Goal: Transaction & Acquisition: Purchase product/service

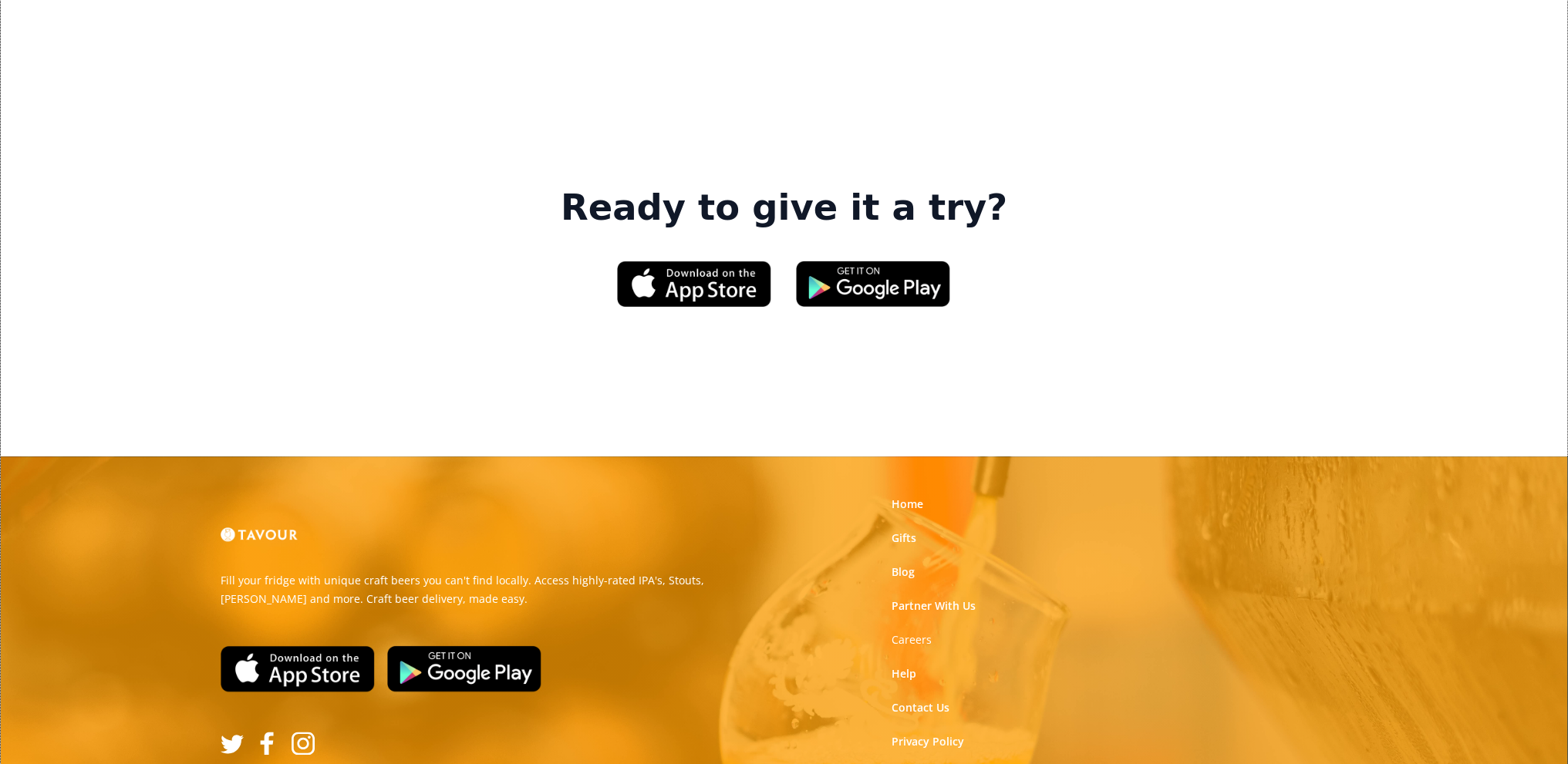
scroll to position [2302, 0]
click at [917, 496] on link "Home" at bounding box center [907, 503] width 32 height 16
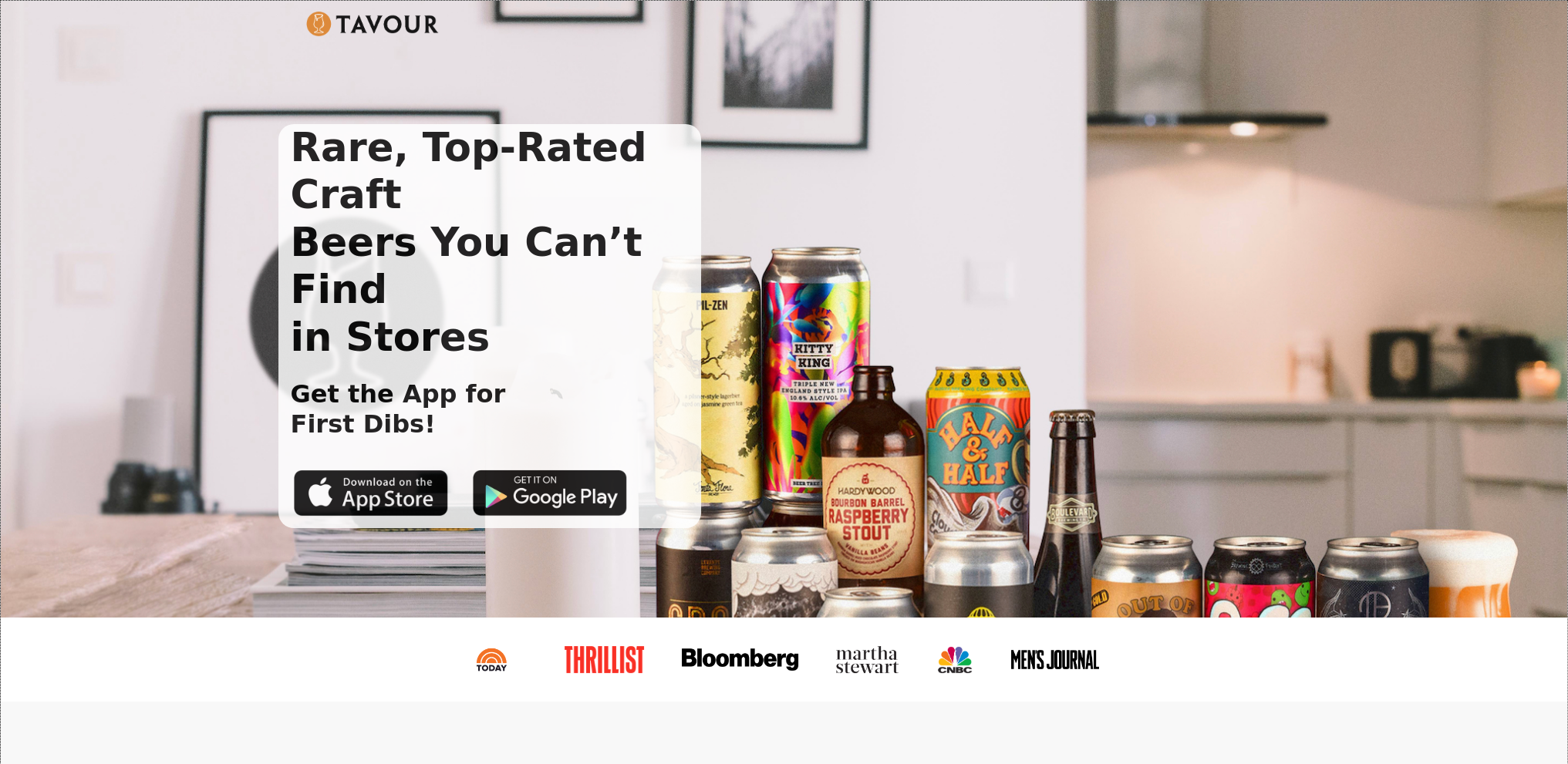
click at [361, 11] on img at bounding box center [372, 23] width 133 height 24
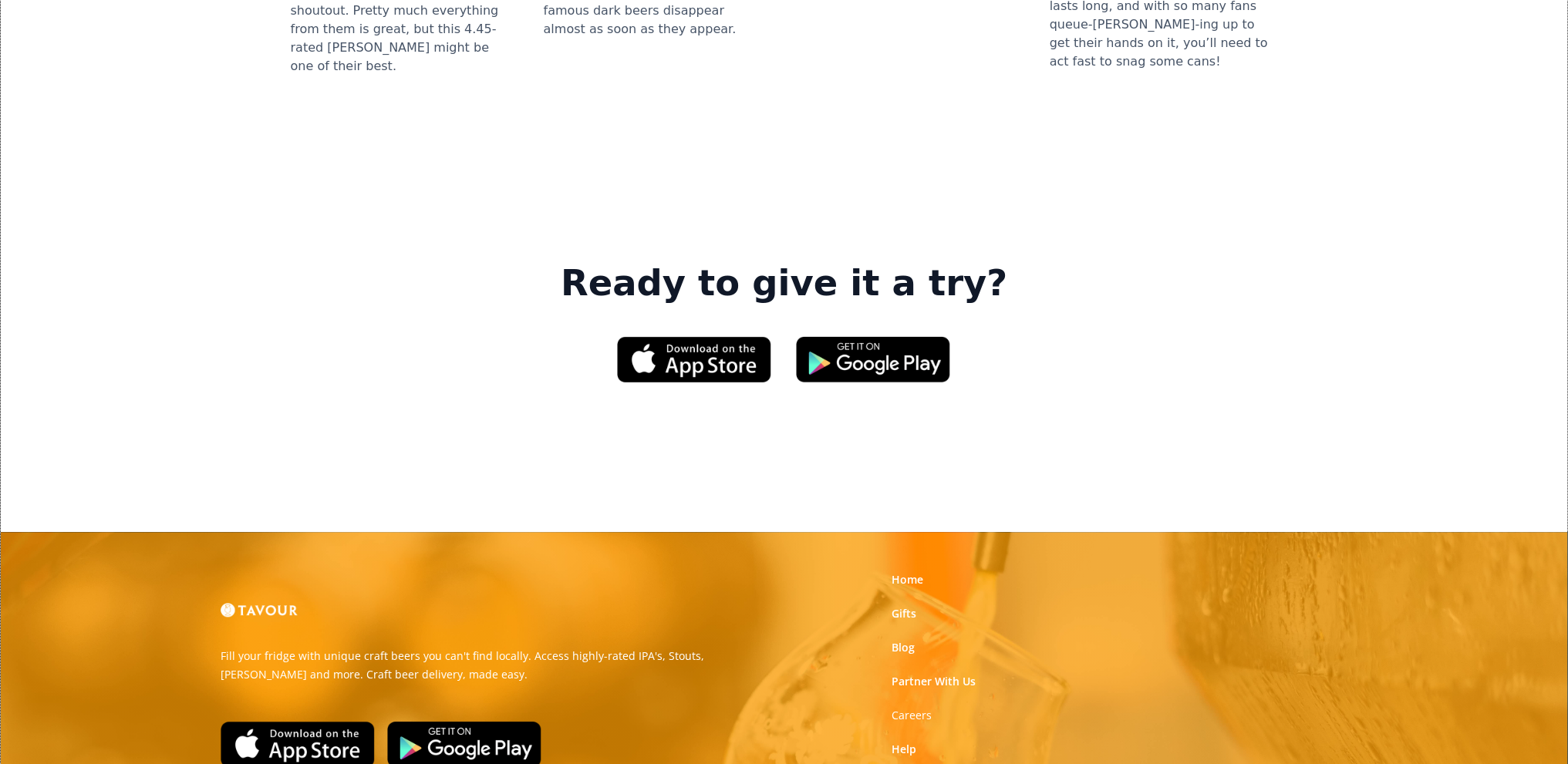
scroll to position [2302, 0]
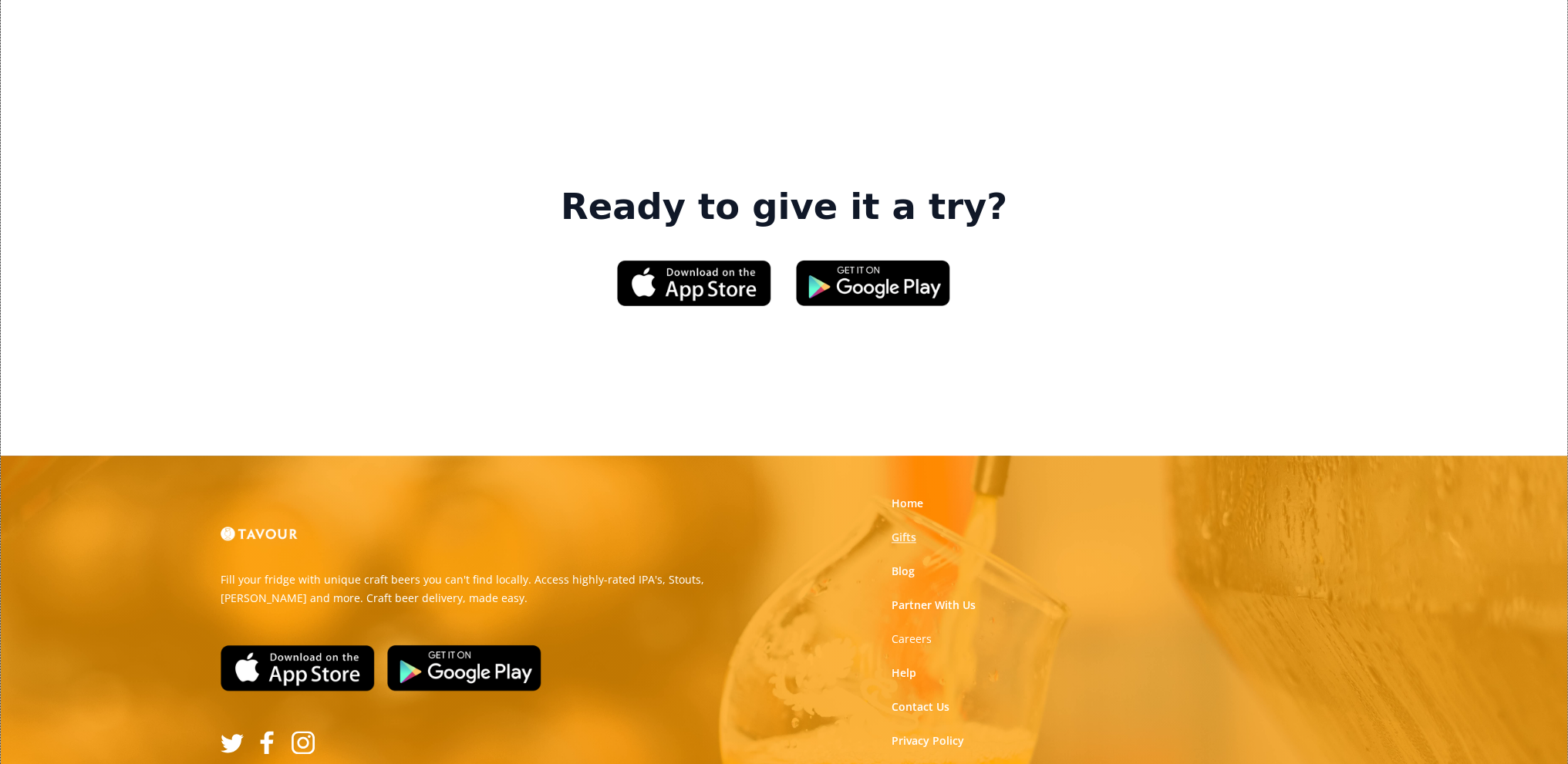
click at [907, 529] on link "Gifts" at bounding box center [903, 537] width 24 height 16
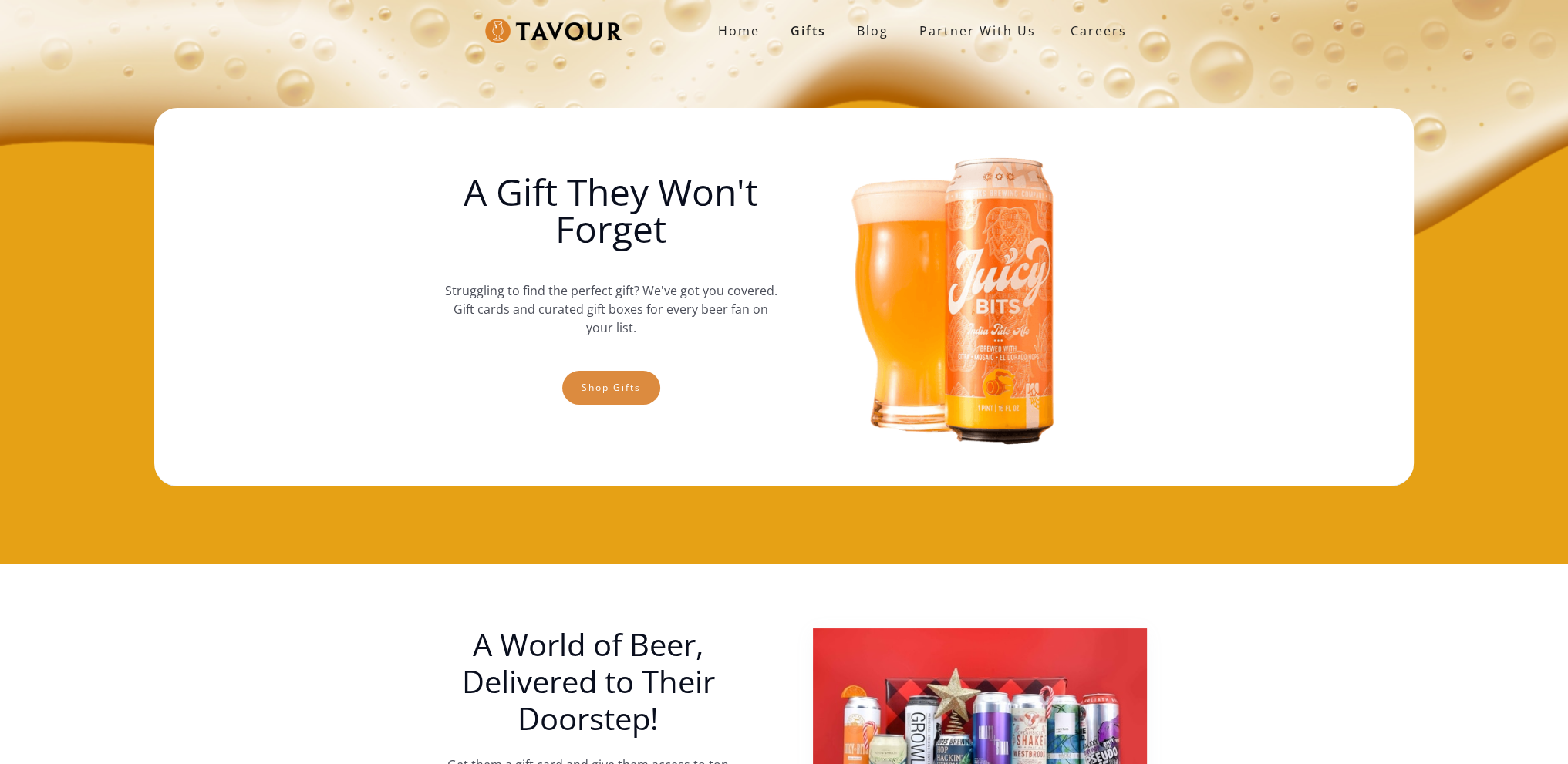
click at [617, 385] on link "Shop gifts" at bounding box center [611, 388] width 98 height 34
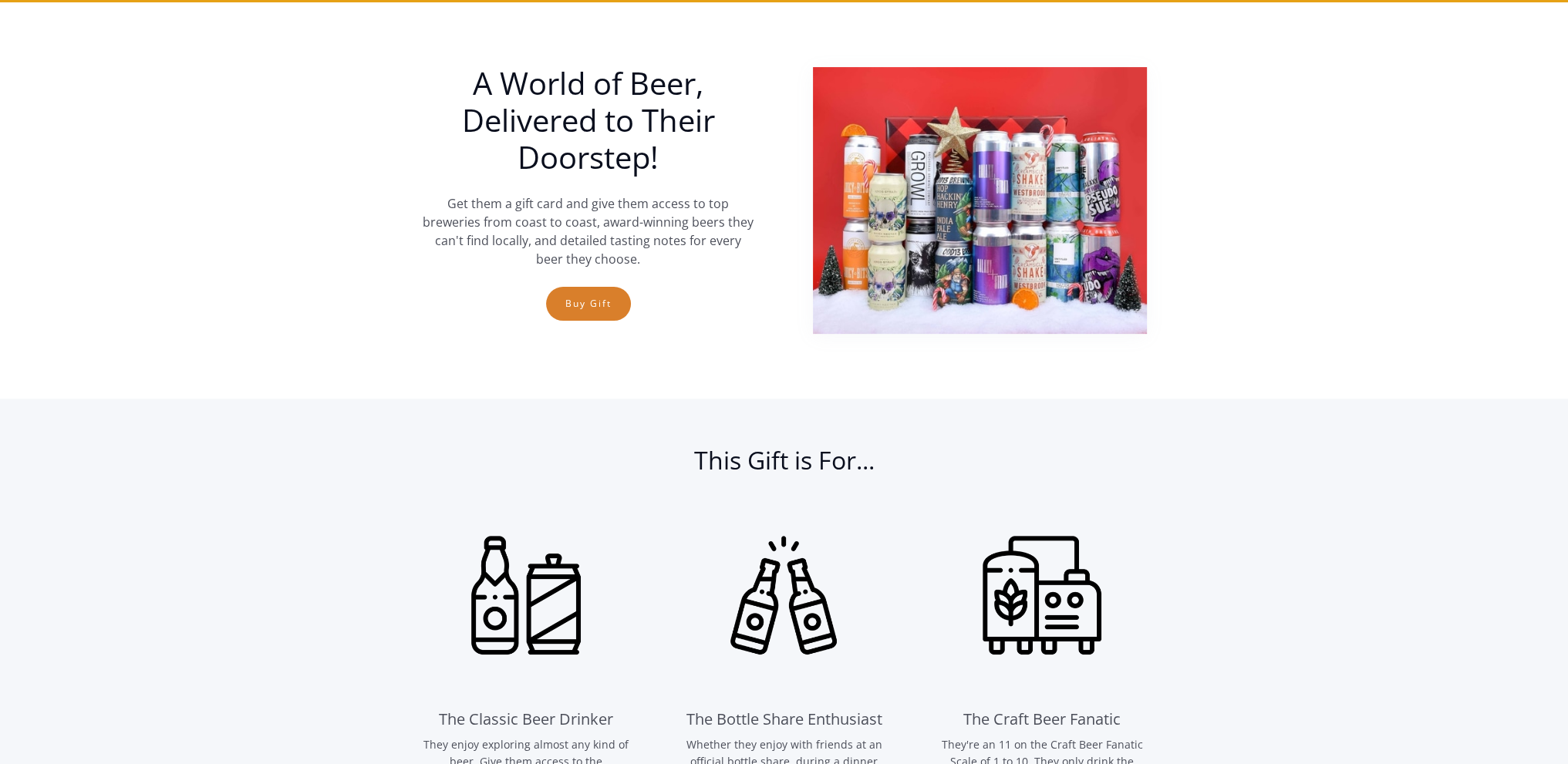
scroll to position [564, 0]
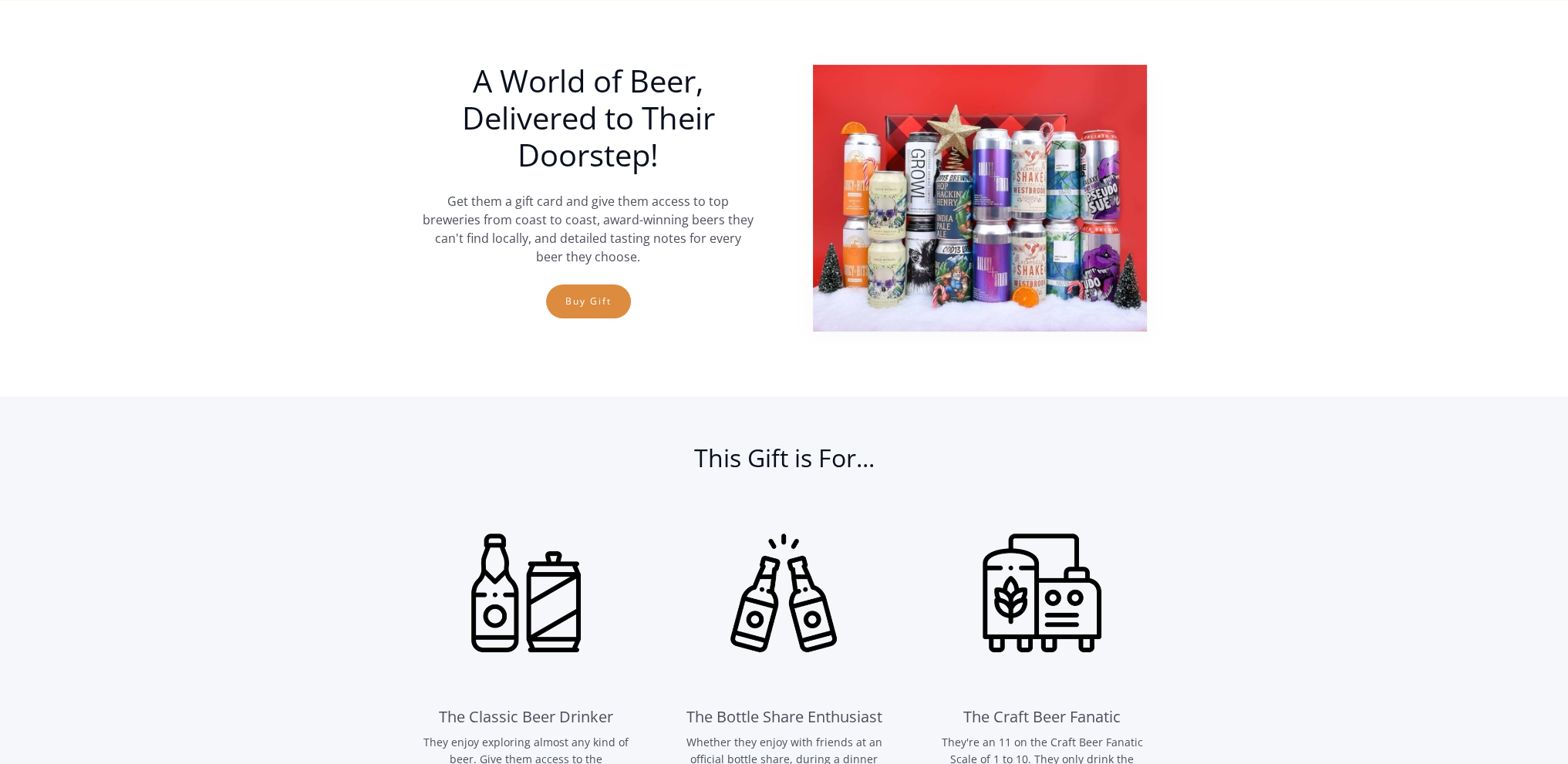
click at [570, 296] on link "Buy Gift" at bounding box center [588, 301] width 85 height 34
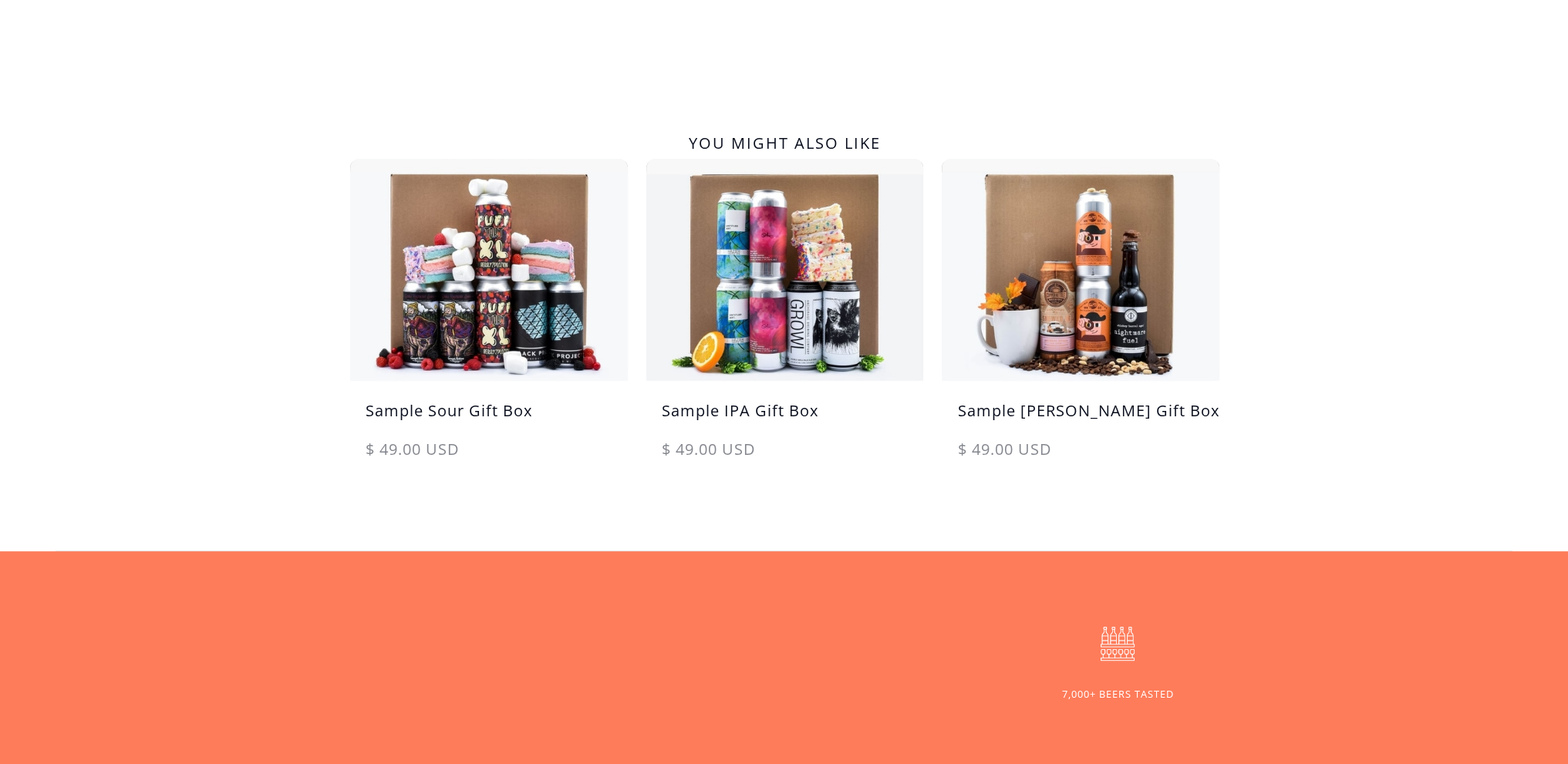
scroll to position [771, 0]
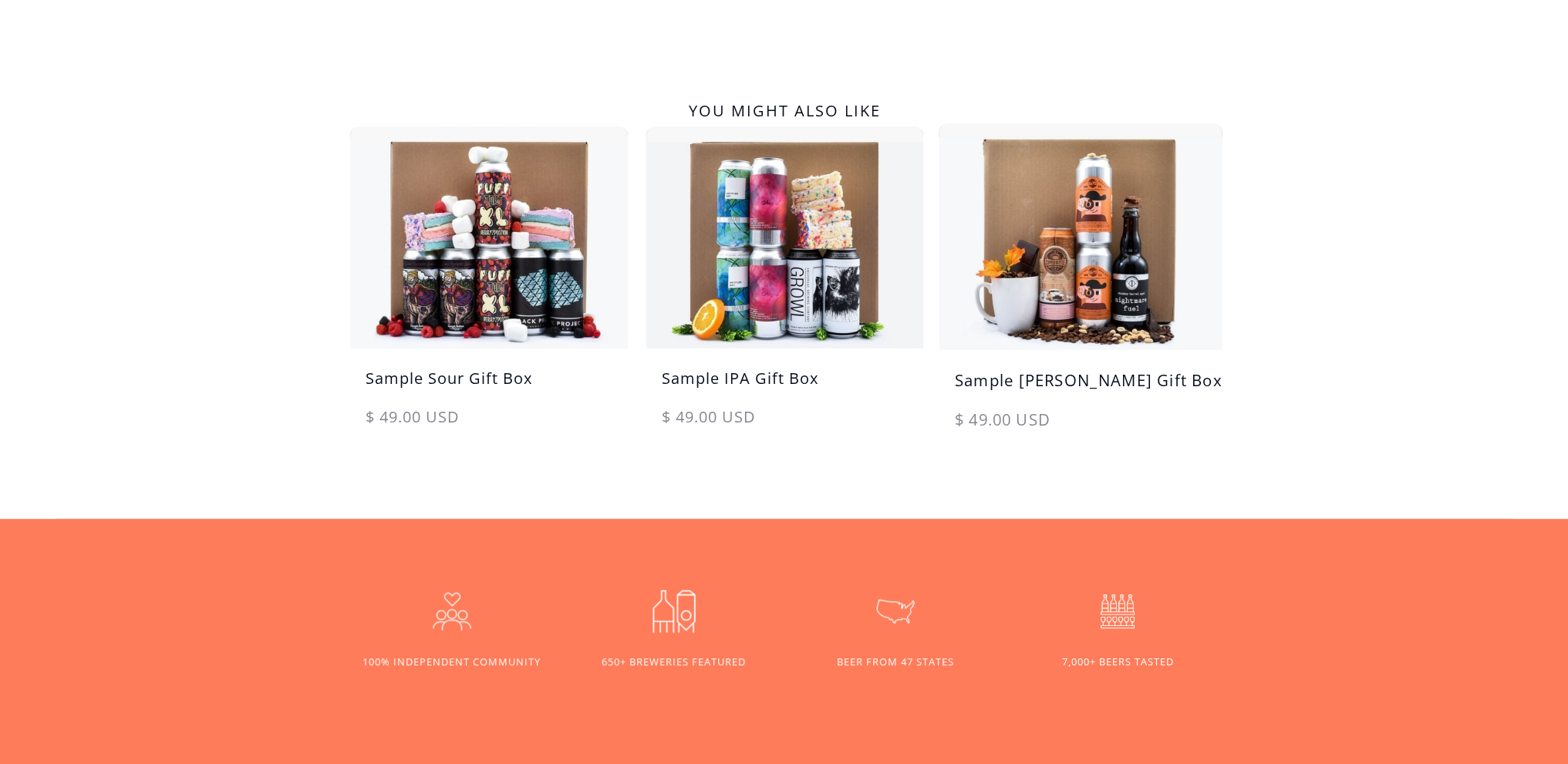
click at [1020, 378] on h5 "Sample [PERSON_NAME] Gift Box" at bounding box center [1081, 388] width 283 height 39
